Goal: Task Accomplishment & Management: Use online tool/utility

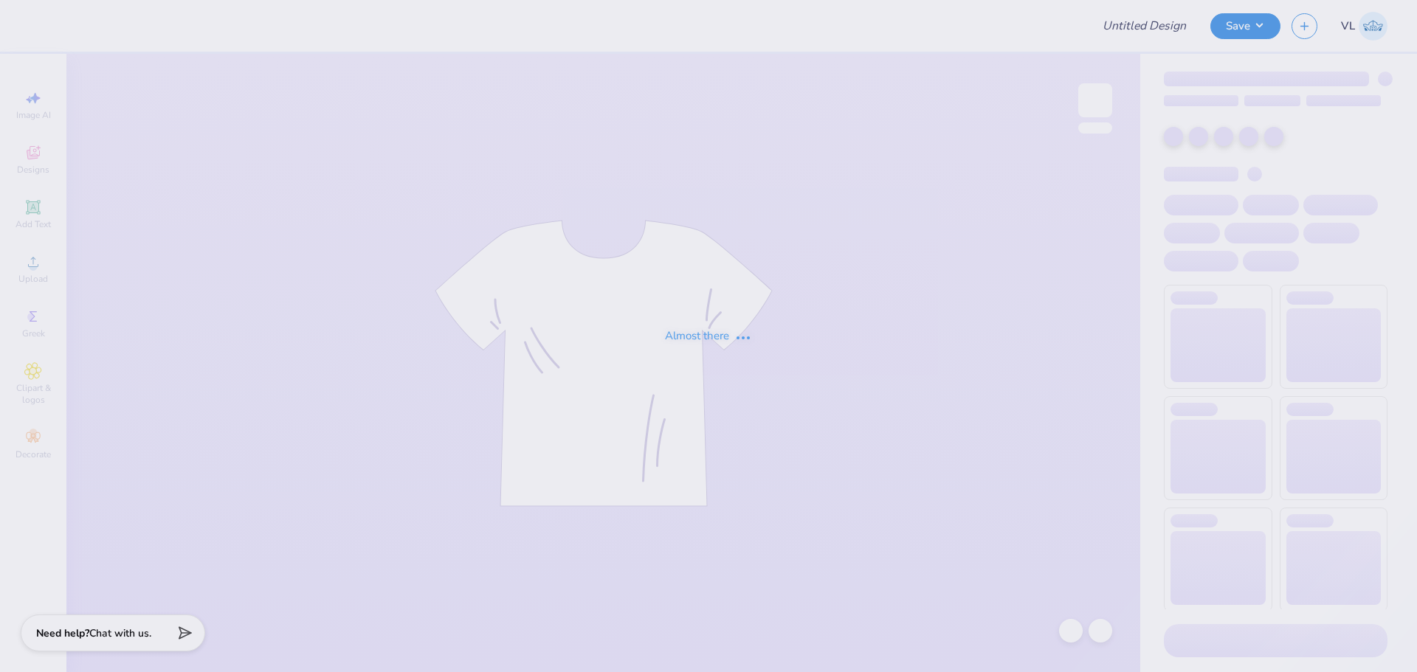
type input "axp 2025"
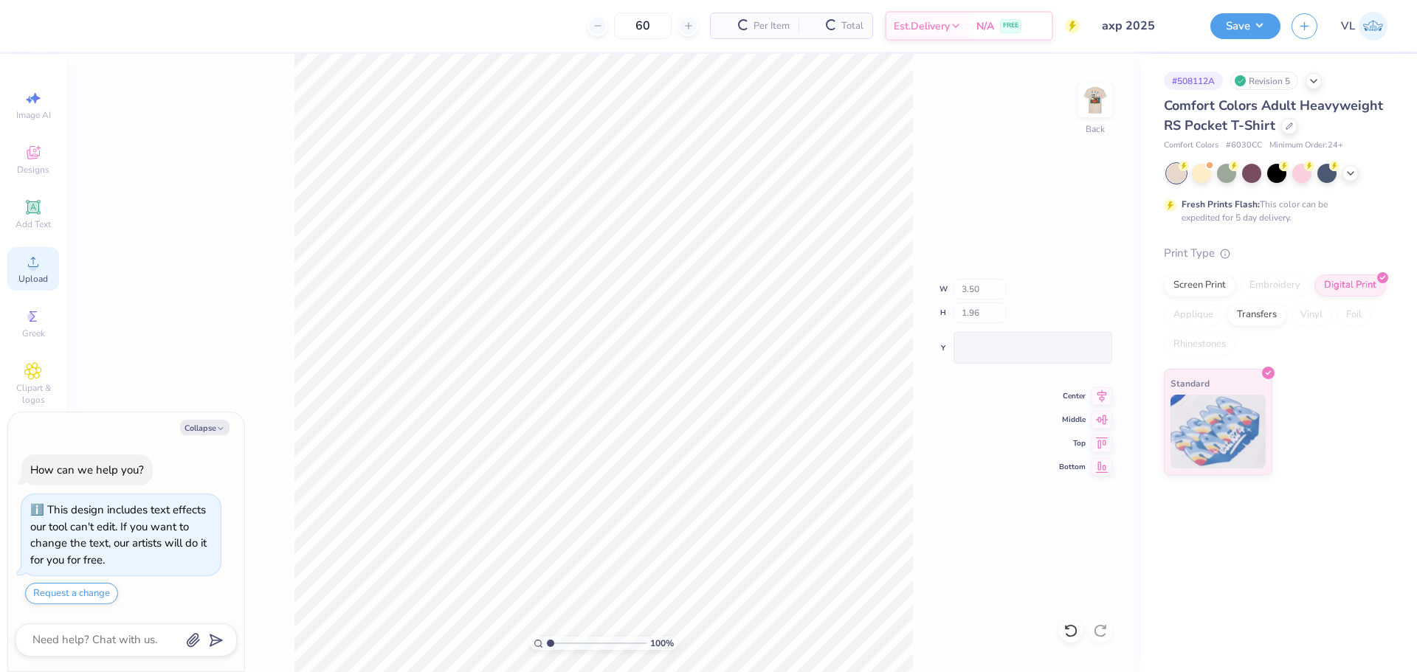
click at [35, 268] on circle at bounding box center [33, 267] width 8 height 8
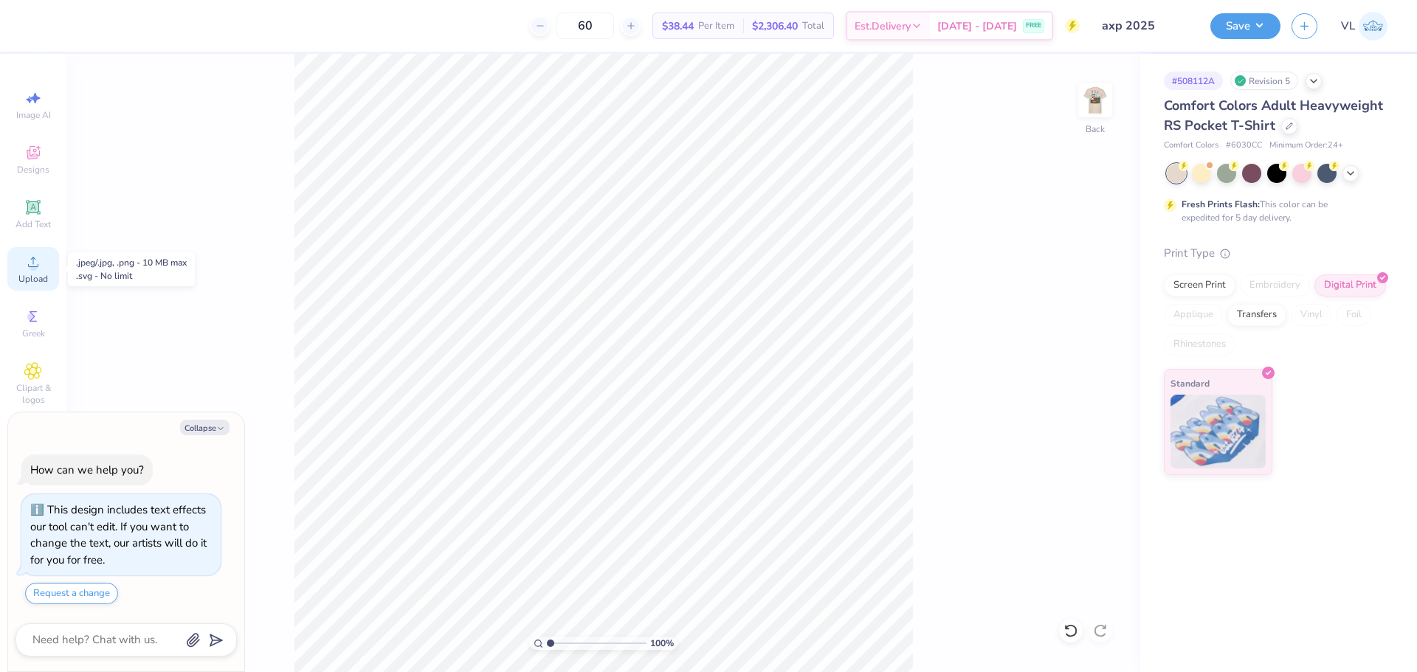
type textarea "x"
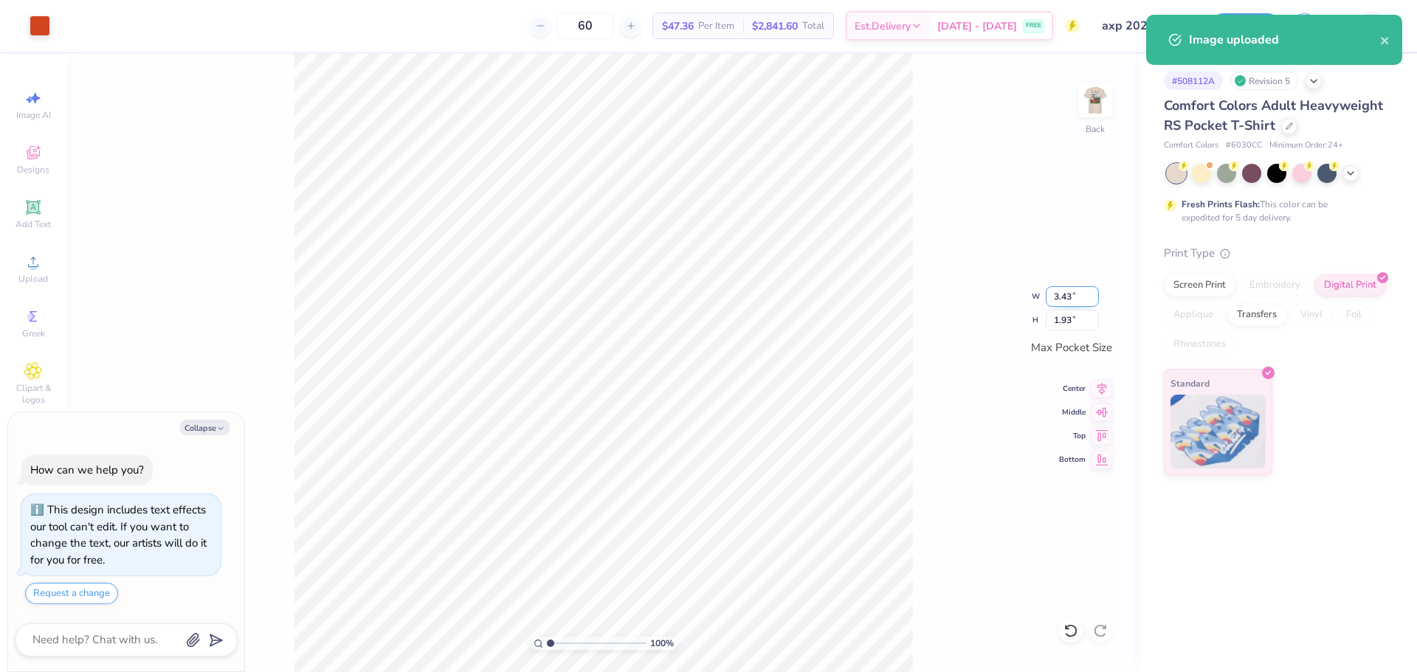
click at [1074, 298] on input "3.43" at bounding box center [1071, 296] width 53 height 21
type input "3.5"
type textarea "x"
type input "3.50"
type input "1.96"
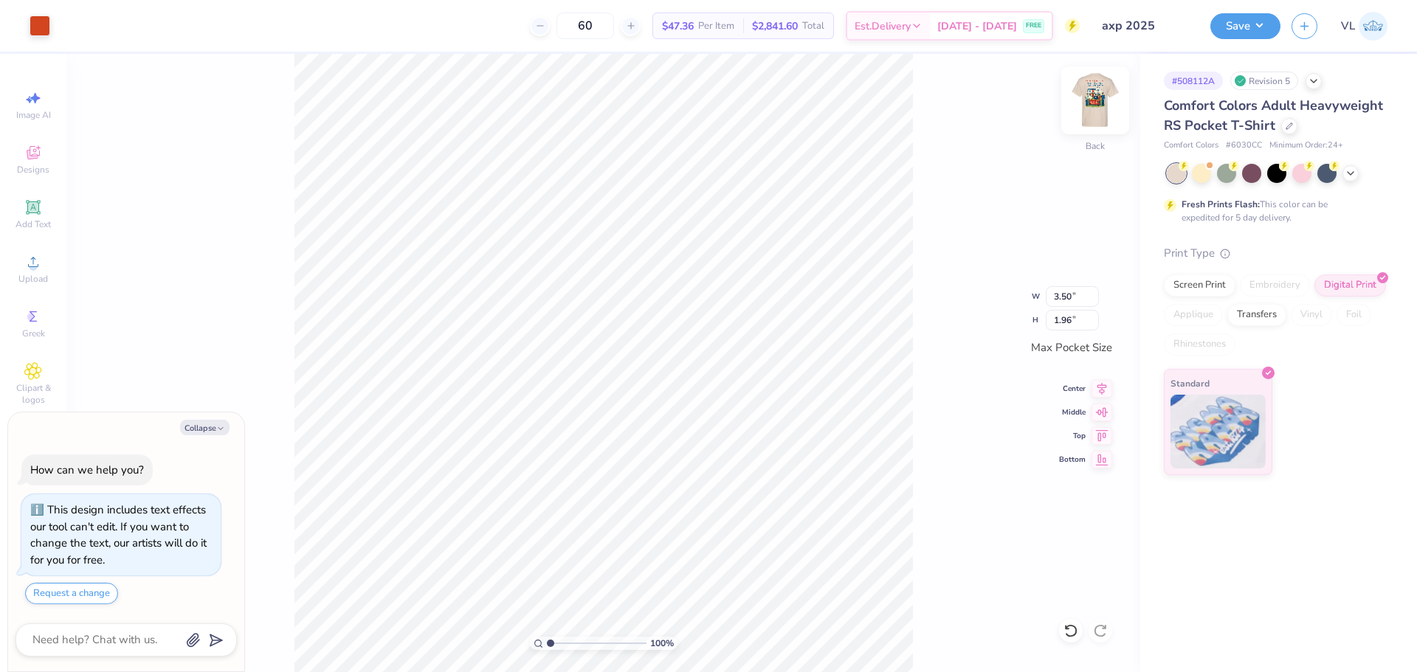
click at [1090, 95] on img at bounding box center [1094, 100] width 59 height 59
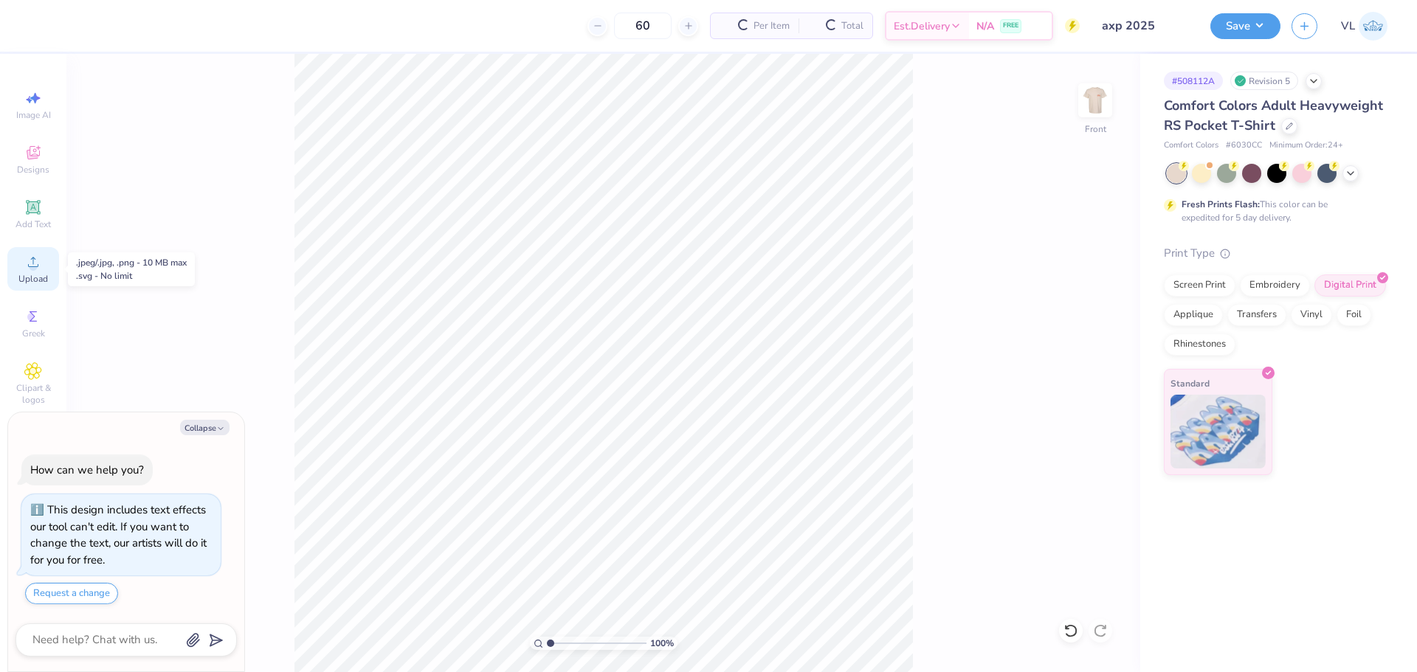
click at [47, 260] on div "Upload" at bounding box center [33, 269] width 52 height 44
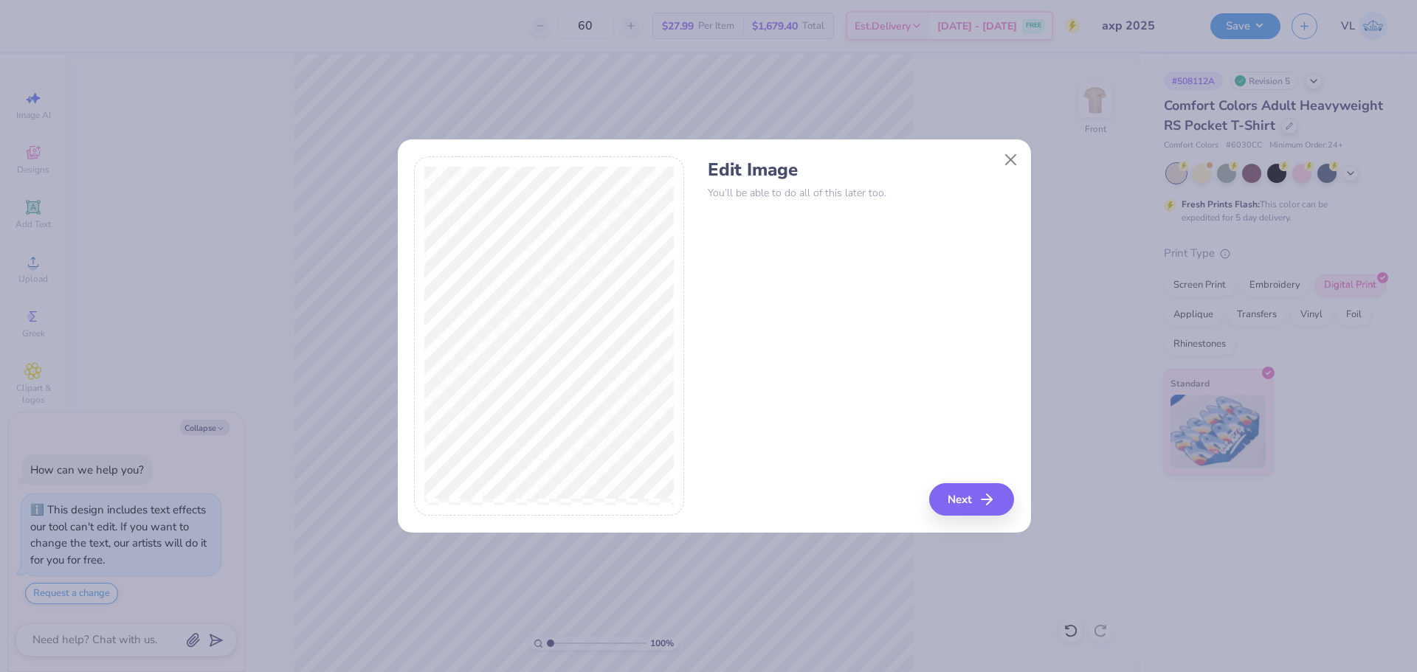
type textarea "x"
